Goal: Navigation & Orientation: Find specific page/section

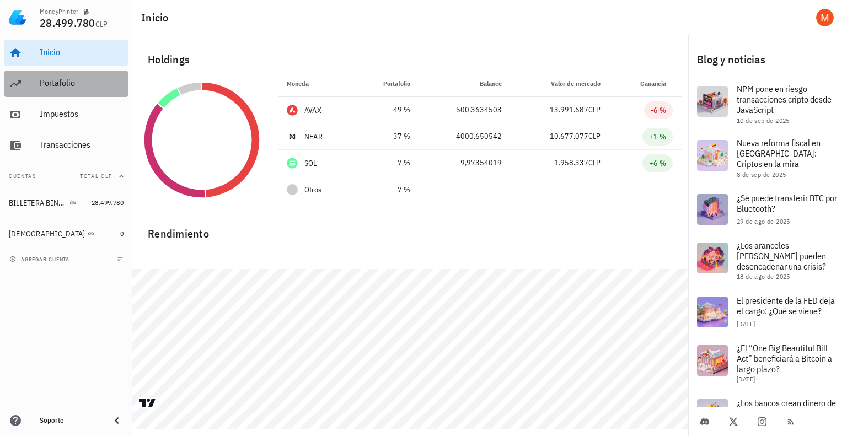
click at [69, 85] on div "Portafolio" at bounding box center [82, 83] width 84 height 10
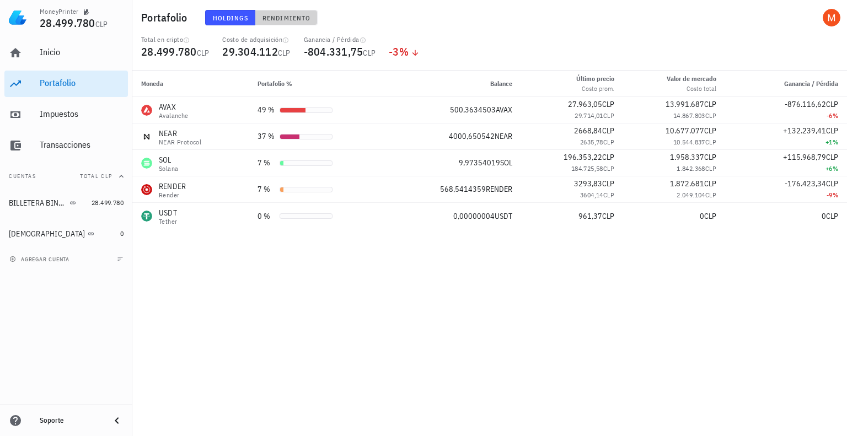
click at [302, 22] on span "Rendimiento" at bounding box center [286, 18] width 49 height 8
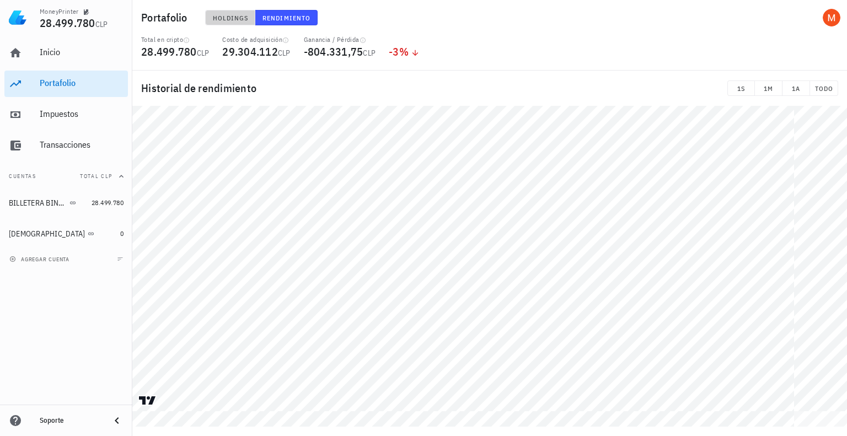
click at [244, 18] on span "Holdings" at bounding box center [230, 18] width 36 height 8
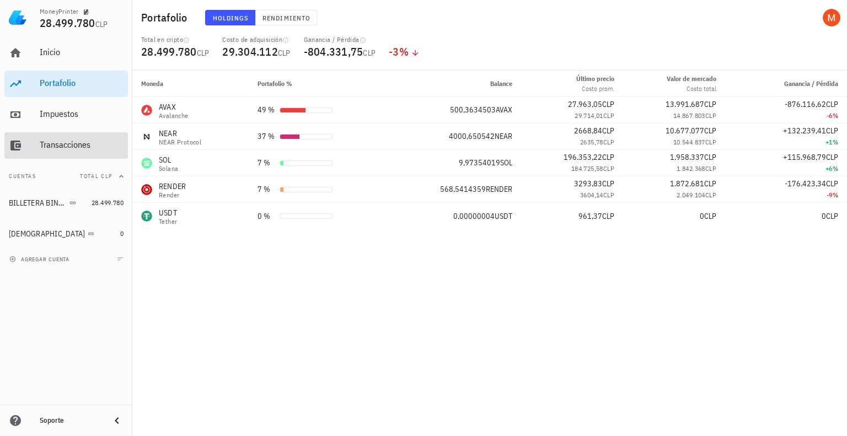
click at [85, 138] on div "Transacciones" at bounding box center [82, 145] width 84 height 25
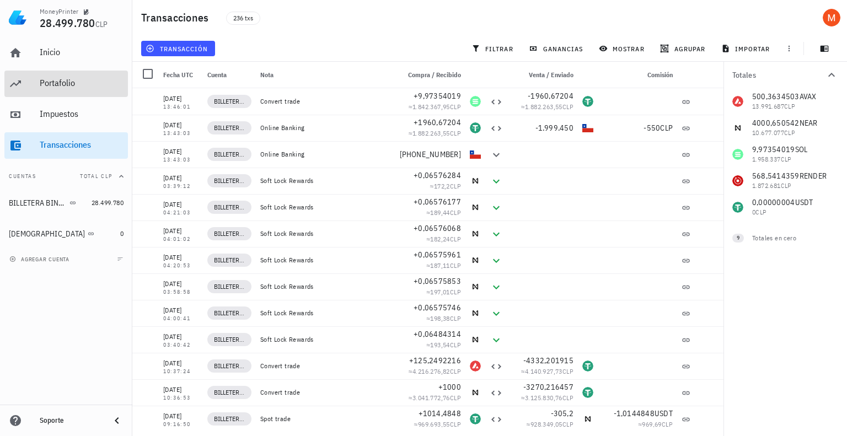
click at [71, 85] on div "Portafolio" at bounding box center [82, 83] width 84 height 10
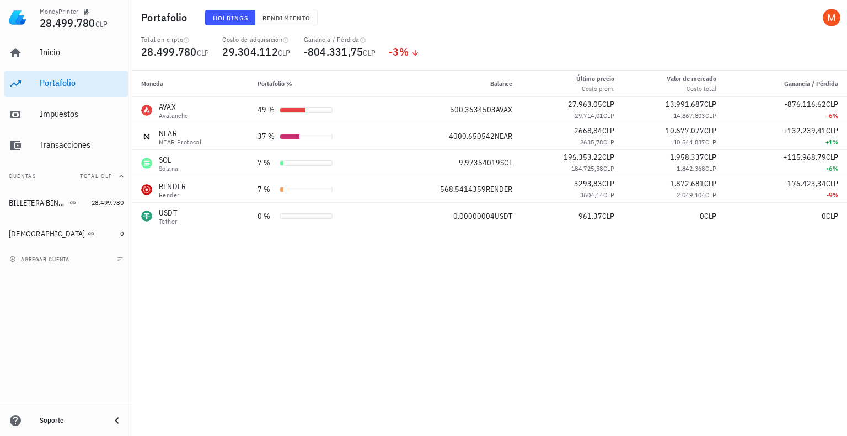
drag, startPoint x: 148, startPoint y: 282, endPoint x: 156, endPoint y: 269, distance: 15.1
click at [148, 282] on div "Moneda Portafolio % Balance Último precio Costo prom. Valor de mercado Costo to…" at bounding box center [489, 254] width 715 height 366
